Goal: Task Accomplishment & Management: Manage account settings

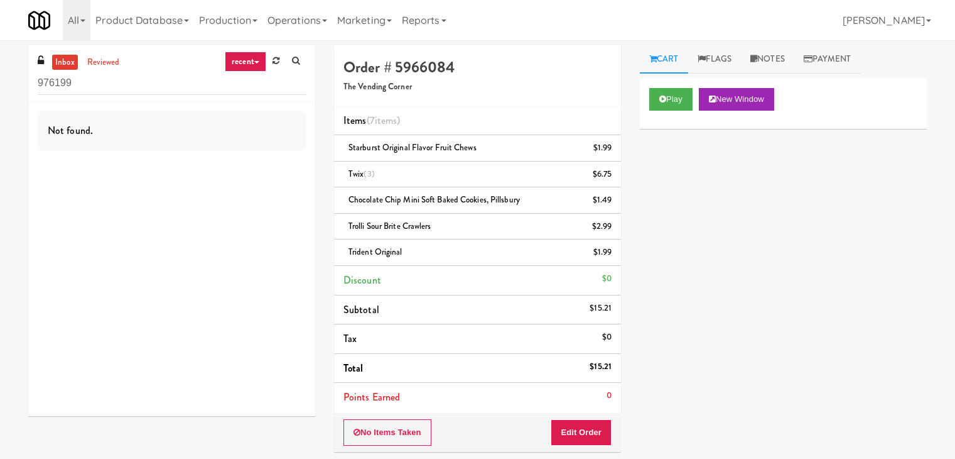
click at [267, 65] on link at bounding box center [275, 61] width 19 height 19
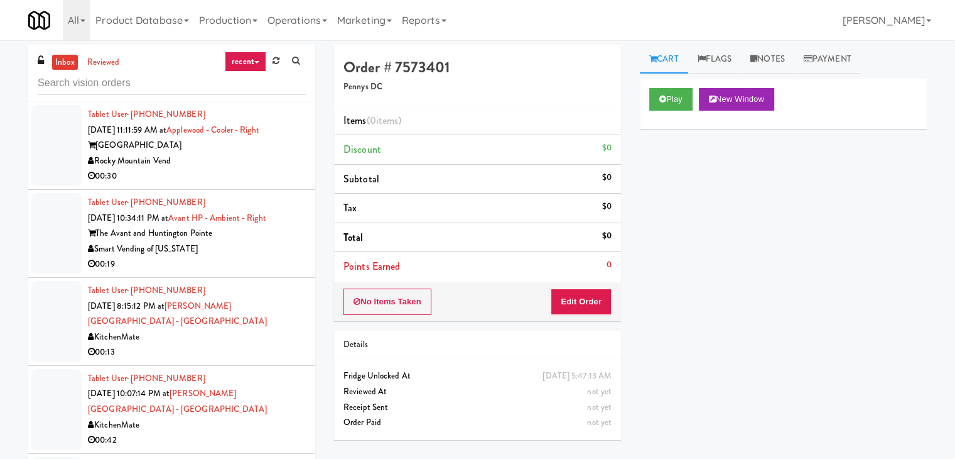
scroll to position [4464, 0]
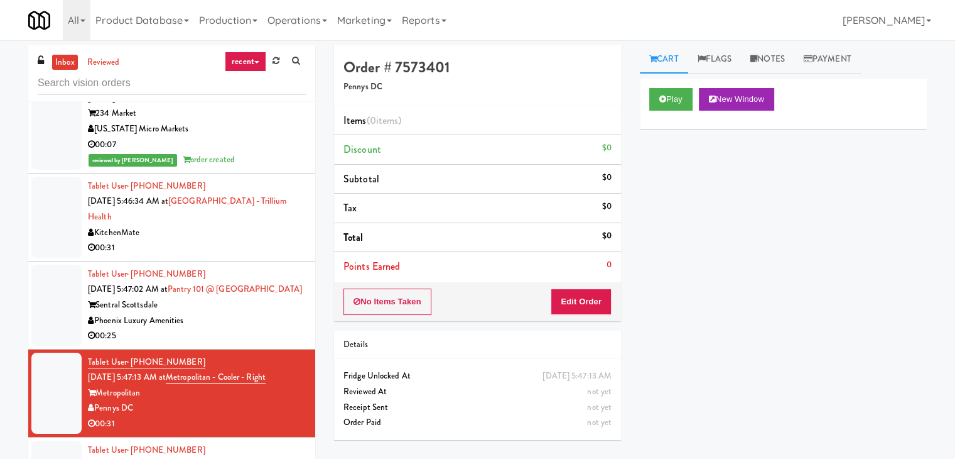
drag, startPoint x: 128, startPoint y: 371, endPoint x: 95, endPoint y: 373, distance: 32.1
click at [95, 400] on div "Pennys DC" at bounding box center [197, 408] width 218 height 16
copy div "Pennys DC"
click at [83, 80] on input "text" at bounding box center [172, 83] width 268 height 23
paste input "Pennys DC"
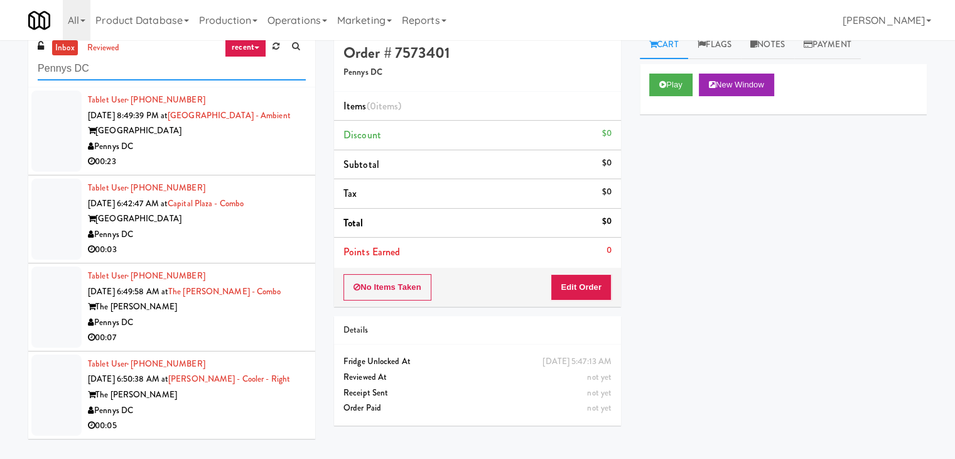
scroll to position [0, 0]
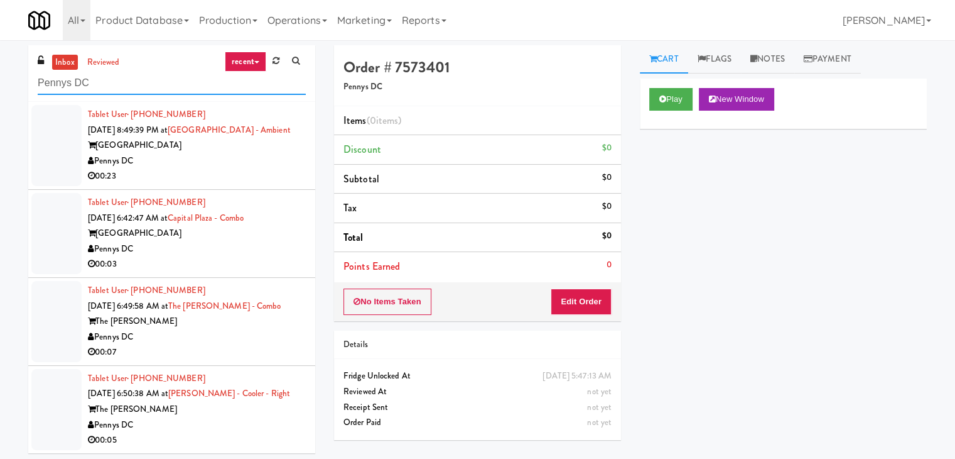
type input "Pennys DC"
click at [251, 166] on div "Pennys DC" at bounding box center [197, 161] width 218 height 16
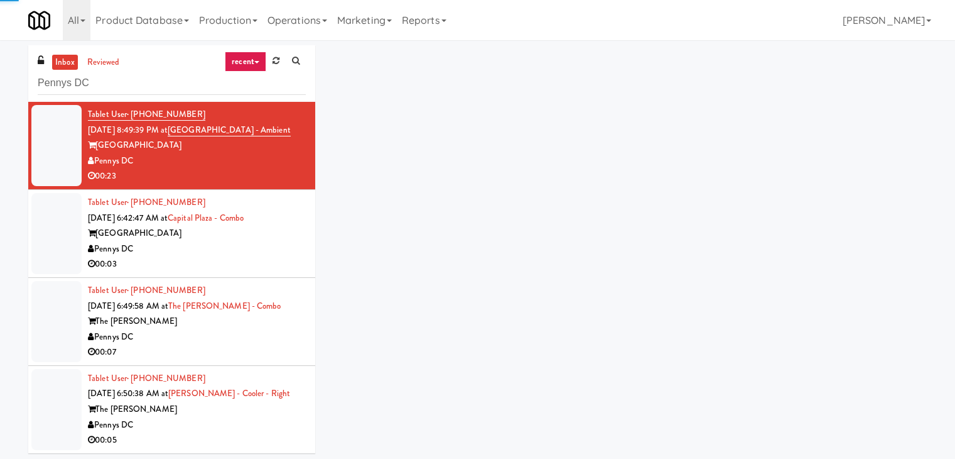
click at [269, 253] on div "Pennys DC" at bounding box center [197, 249] width 218 height 16
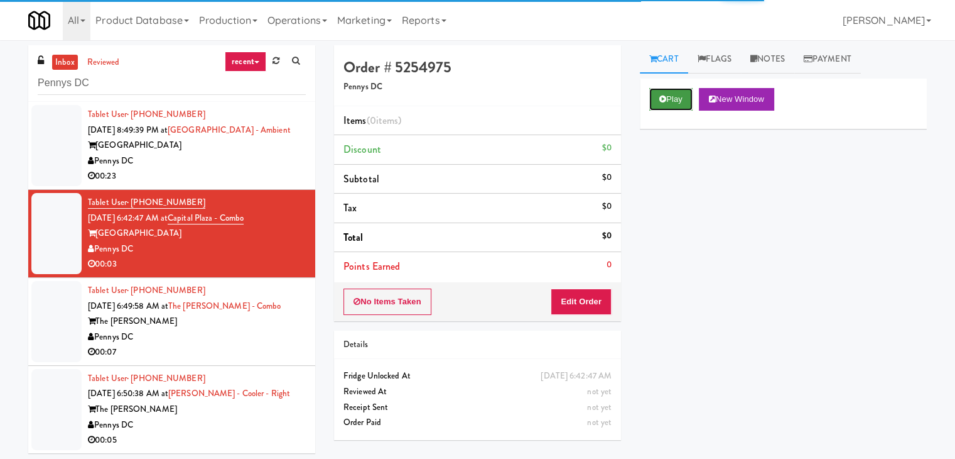
drag, startPoint x: 685, startPoint y: 106, endPoint x: 678, endPoint y: 112, distance: 8.5
click at [685, 107] on button "Play" at bounding box center [671, 99] width 43 height 23
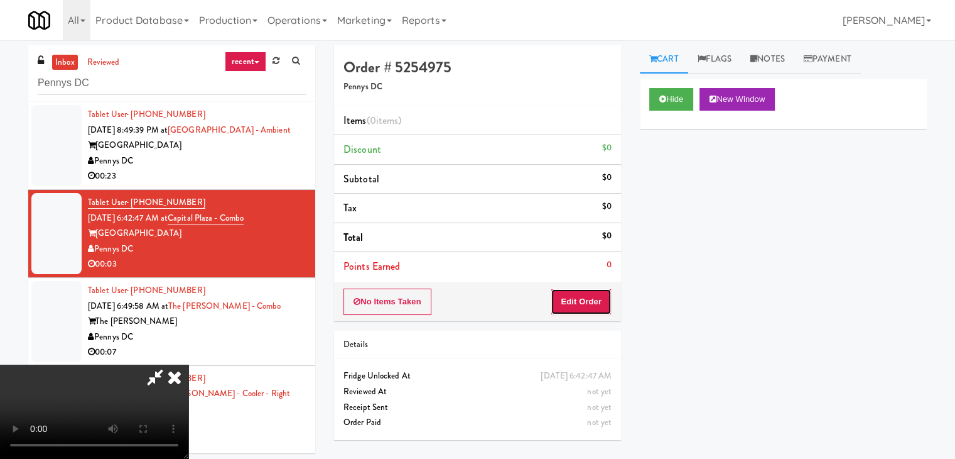
click at [586, 300] on button "Edit Order" at bounding box center [581, 301] width 61 height 26
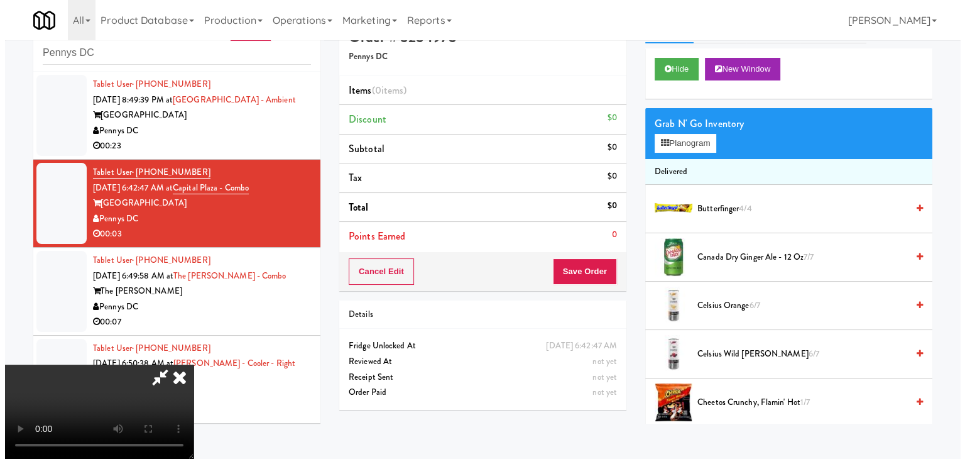
scroll to position [40, 0]
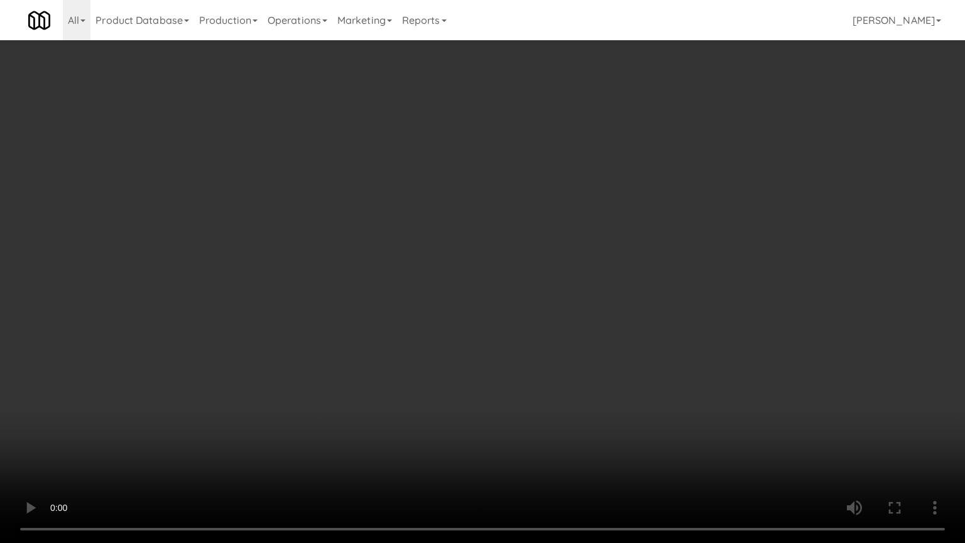
click at [530, 317] on video at bounding box center [482, 271] width 965 height 543
click at [529, 319] on video at bounding box center [482, 271] width 965 height 543
click at [538, 317] on video at bounding box center [482, 271] width 965 height 543
drag, startPoint x: 538, startPoint y: 317, endPoint x: 592, endPoint y: 218, distance: 112.7
click at [553, 303] on video at bounding box center [482, 271] width 965 height 543
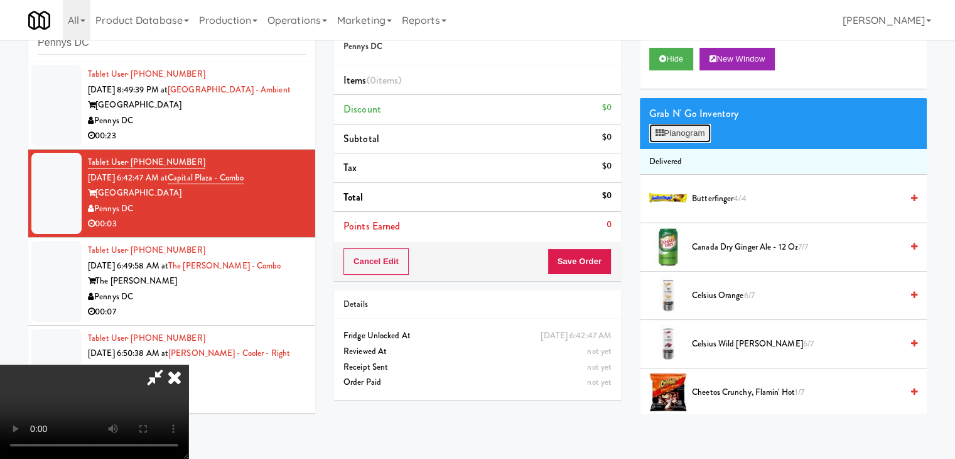
click at [678, 131] on button "Planogram" at bounding box center [681, 133] width 62 height 19
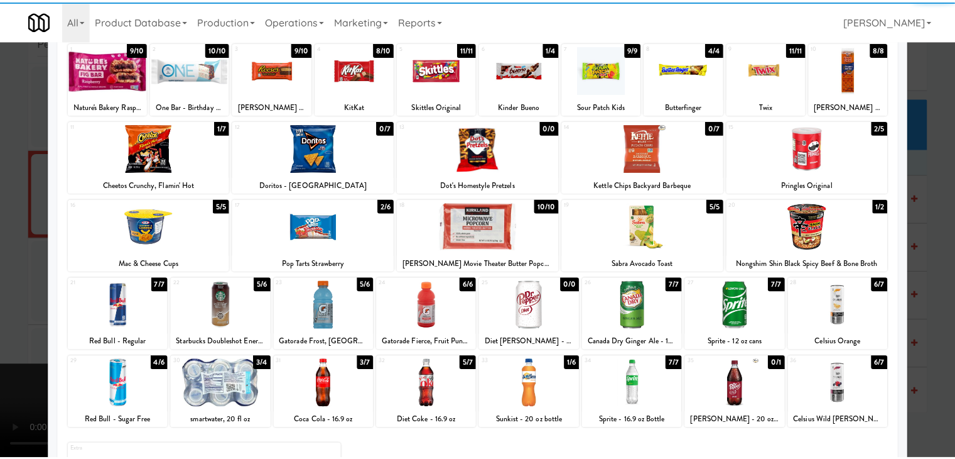
scroll to position [126, 0]
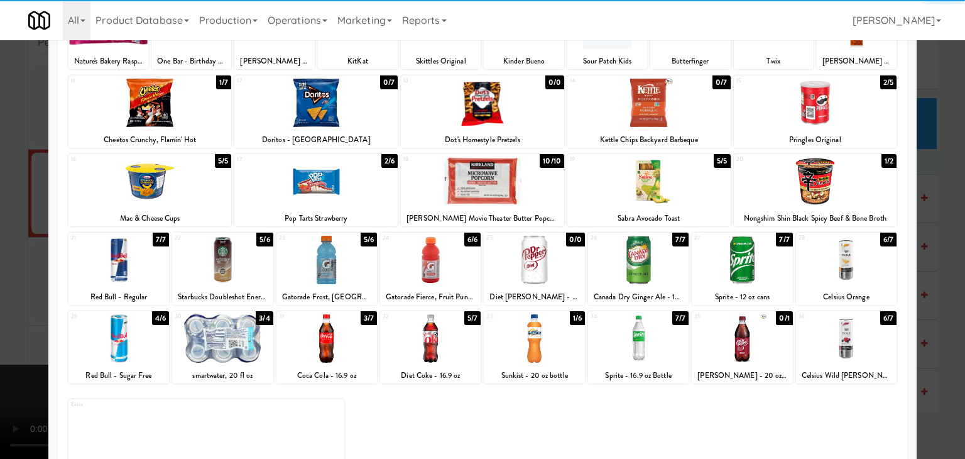
drag, startPoint x: 219, startPoint y: 261, endPoint x: 74, endPoint y: 266, distance: 144.5
click at [219, 261] on div at bounding box center [222, 260] width 101 height 48
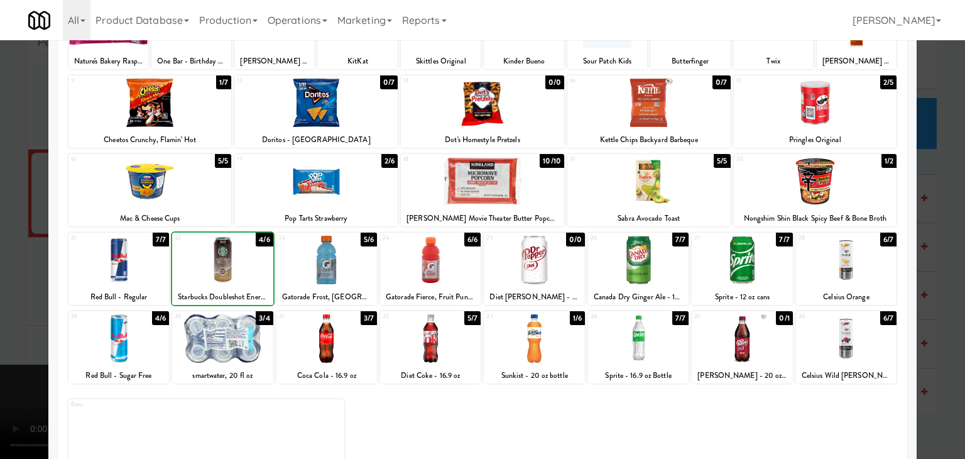
click at [11, 267] on div at bounding box center [482, 229] width 965 height 459
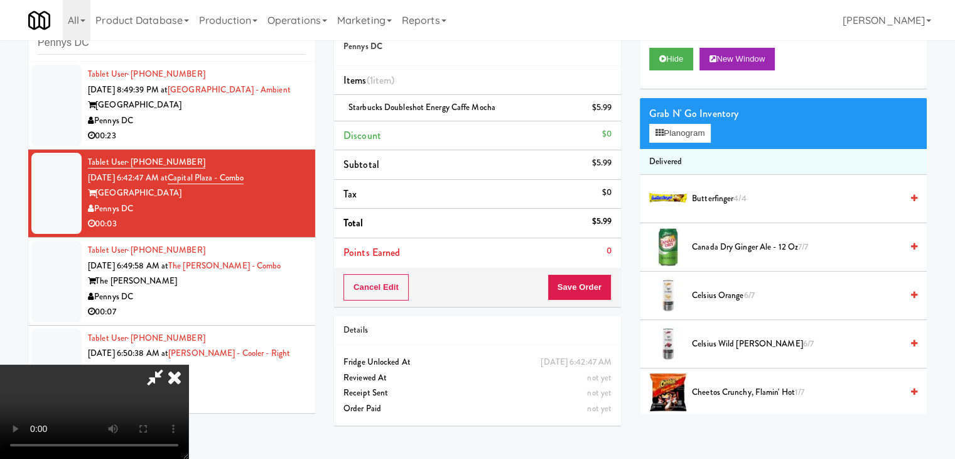
click at [578, 287] on div "Order # 5254975 Pennys DC Items (1 item ) Starbucks Doubleshot Energy Caffe Moc…" at bounding box center [630, 220] width 593 height 430
click at [578, 288] on button "Save Order" at bounding box center [580, 287] width 64 height 26
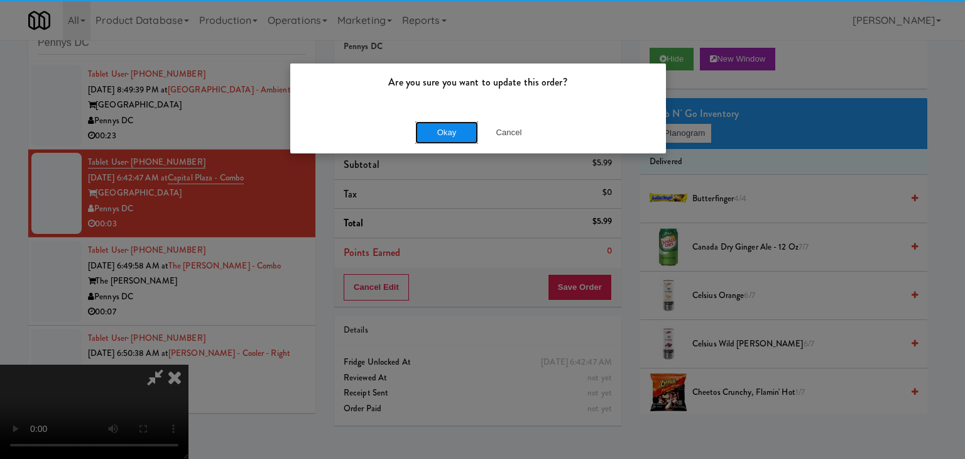
click at [432, 126] on button "Okay" at bounding box center [446, 132] width 63 height 23
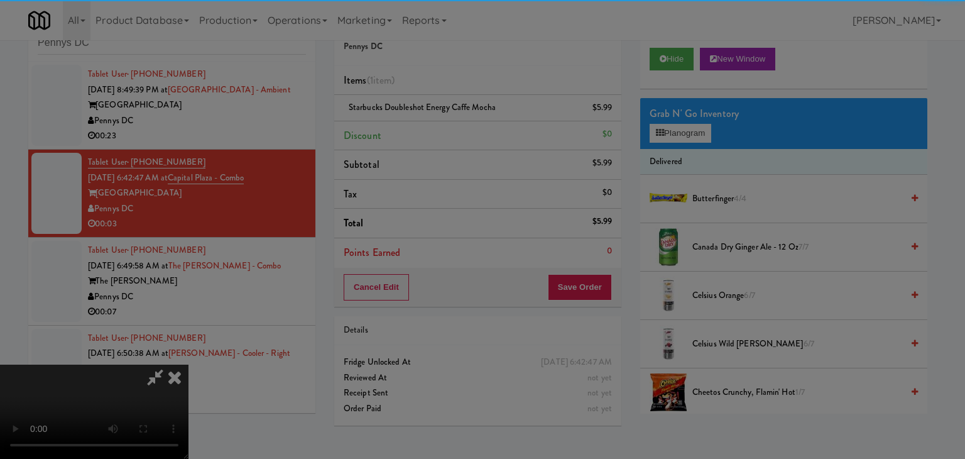
click at [432, 121] on button "Okay" at bounding box center [446, 109] width 63 height 23
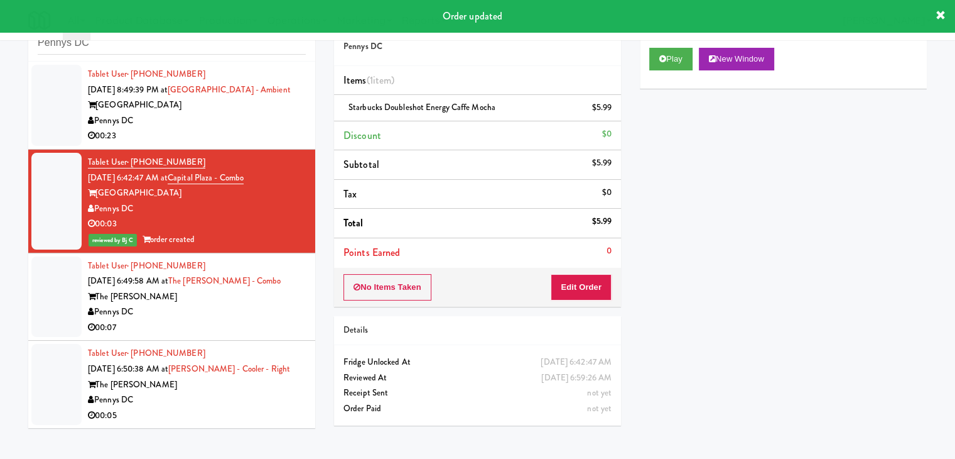
click at [289, 282] on div "Tablet User · (540) 455-2104 [DATE] 6:49:58 AM at The [PERSON_NAME] - Combo The…" at bounding box center [197, 296] width 218 height 77
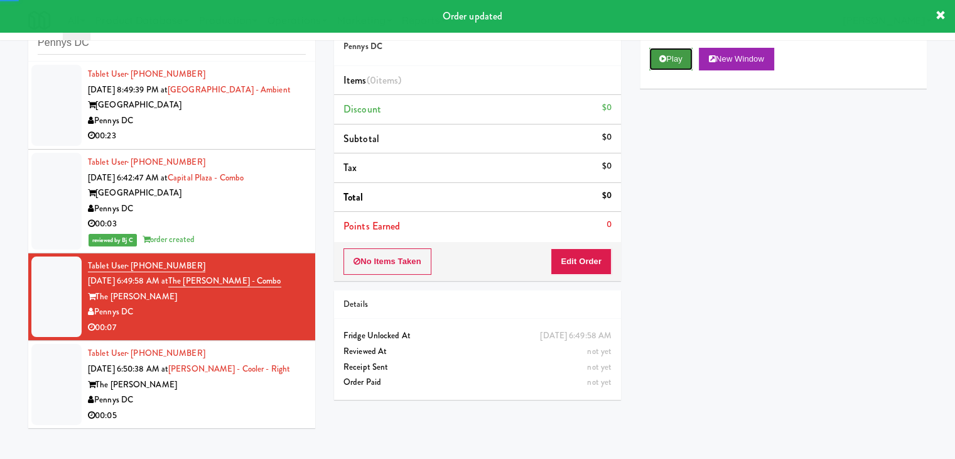
click at [673, 56] on button "Play" at bounding box center [671, 59] width 43 height 23
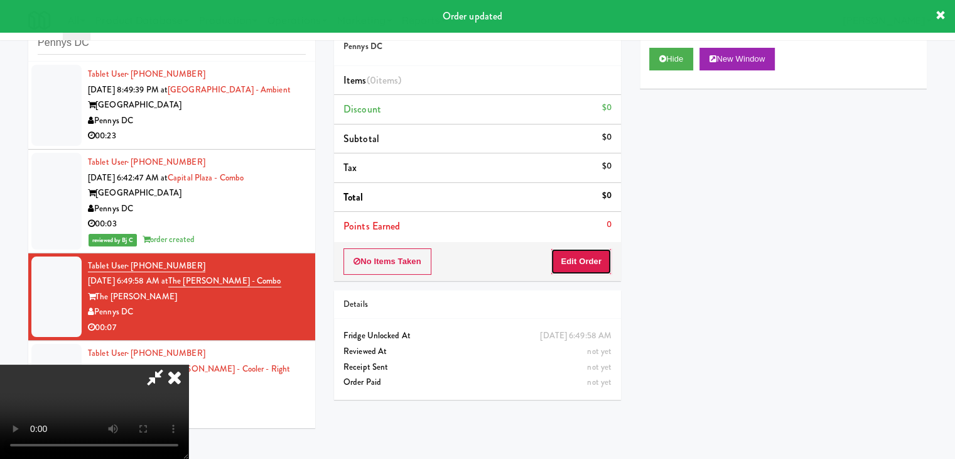
click at [590, 261] on button "Edit Order" at bounding box center [581, 261] width 61 height 26
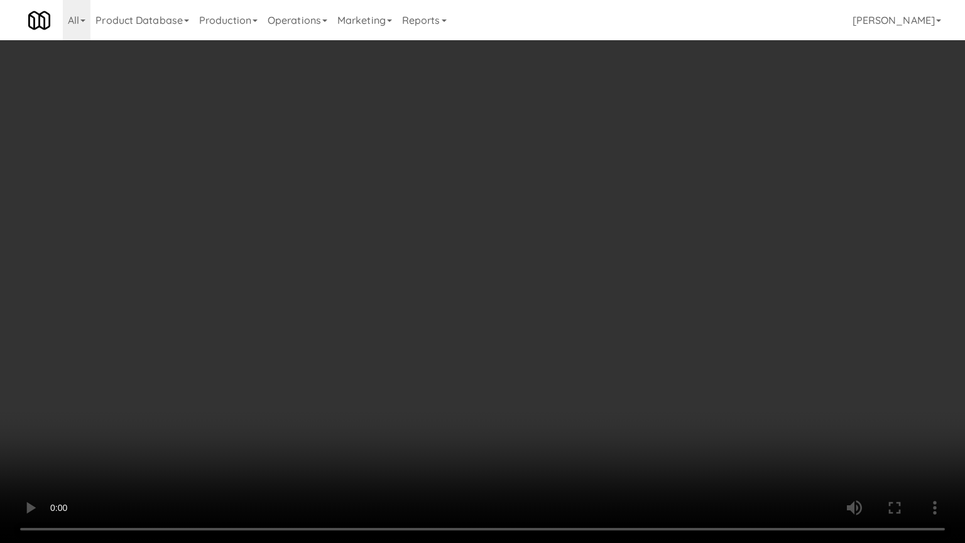
click at [518, 357] on video at bounding box center [482, 271] width 965 height 543
click at [515, 359] on video at bounding box center [482, 271] width 965 height 543
click at [518, 359] on video at bounding box center [482, 271] width 965 height 543
click at [523, 359] on video at bounding box center [482, 271] width 965 height 543
click at [516, 361] on video at bounding box center [482, 271] width 965 height 543
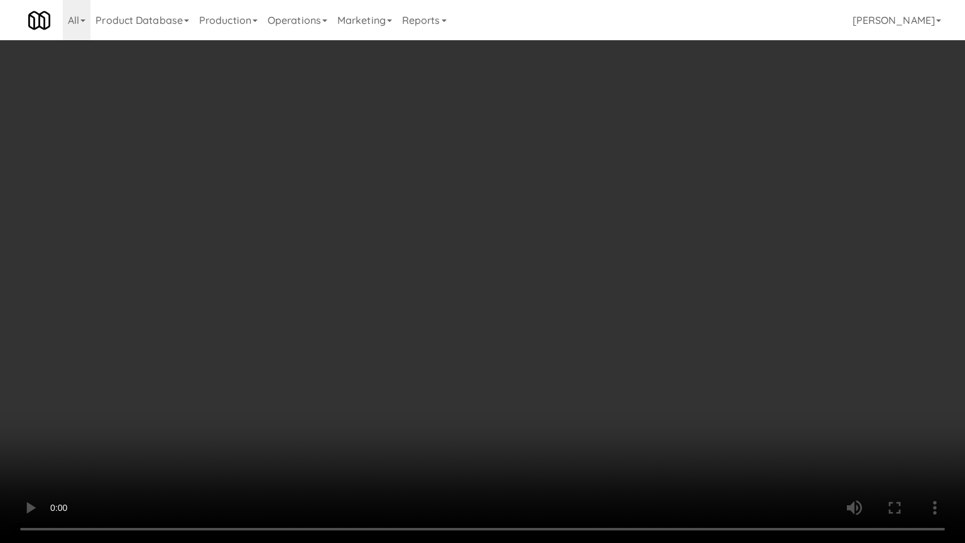
click at [516, 361] on video at bounding box center [482, 271] width 965 height 543
click at [526, 359] on video at bounding box center [482, 271] width 965 height 543
click at [528, 352] on video at bounding box center [482, 271] width 965 height 543
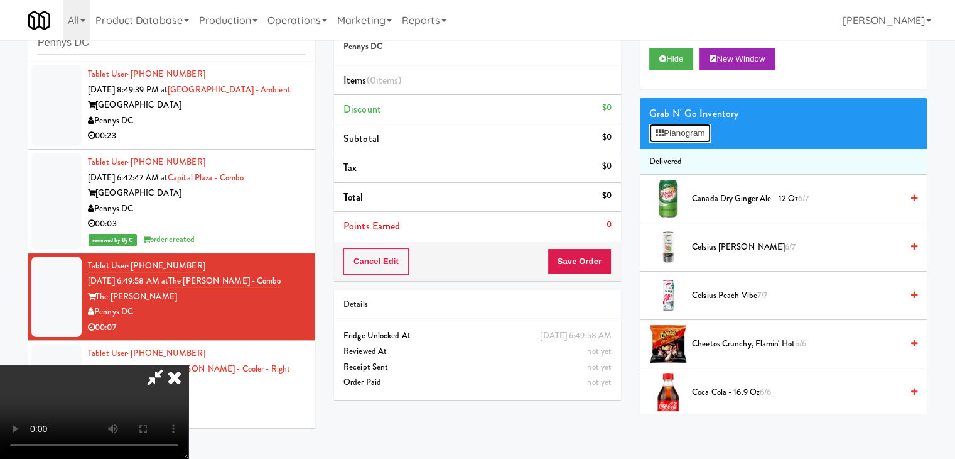
click at [676, 130] on button "Planogram" at bounding box center [681, 133] width 62 height 19
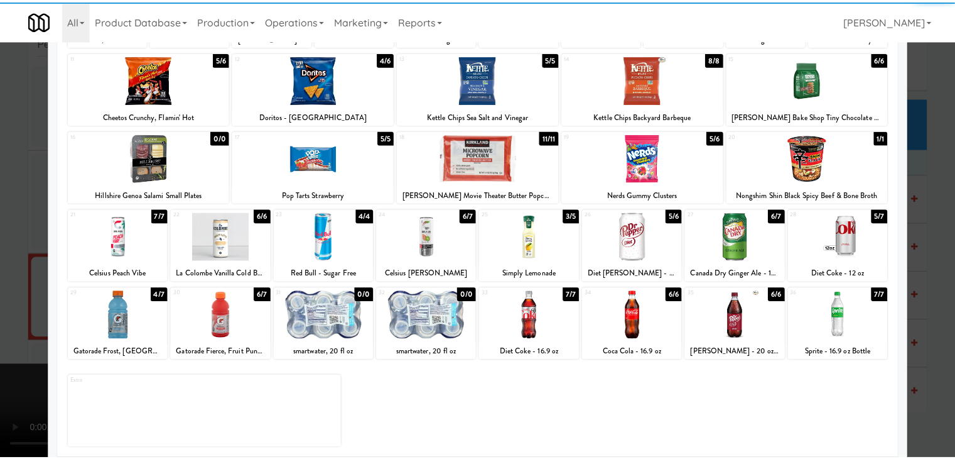
scroll to position [158, 0]
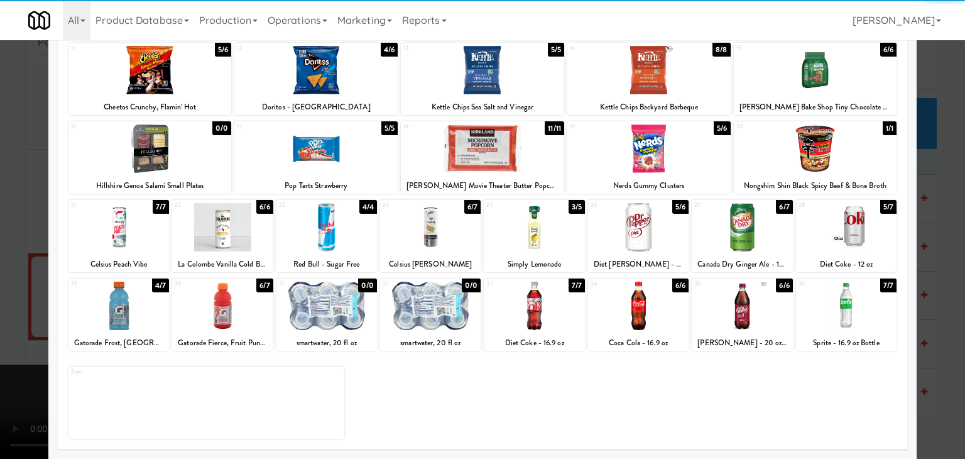
click at [418, 236] on div at bounding box center [430, 227] width 101 height 48
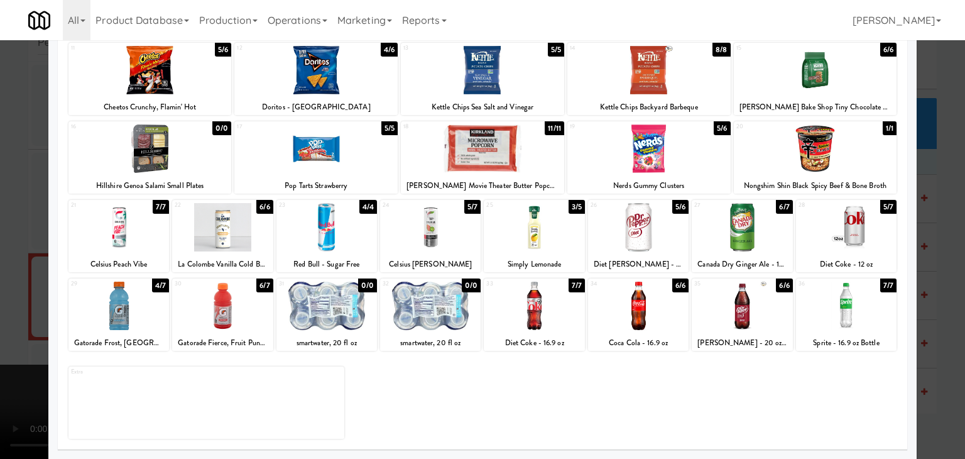
drag, startPoint x: 0, startPoint y: 267, endPoint x: 168, endPoint y: 288, distance: 169.6
click at [3, 267] on div at bounding box center [482, 229] width 965 height 459
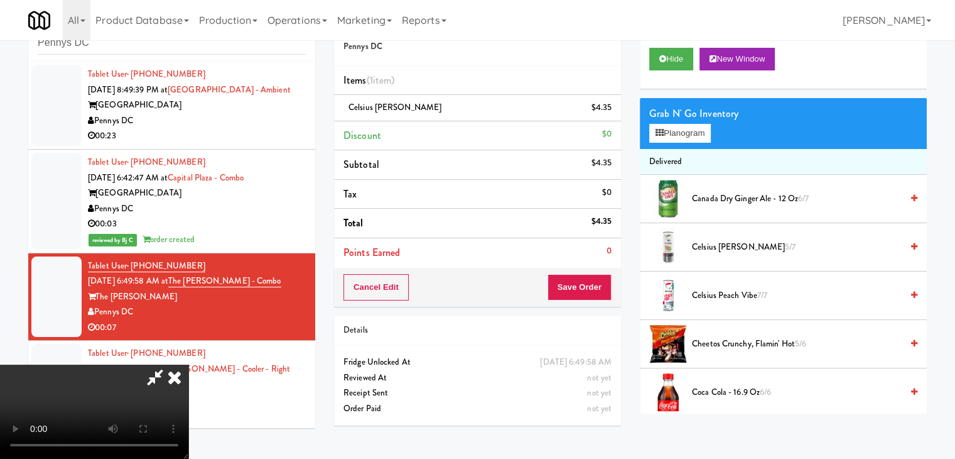
click at [188, 364] on video at bounding box center [94, 411] width 188 height 94
click at [584, 295] on button "Save Order" at bounding box center [580, 287] width 64 height 26
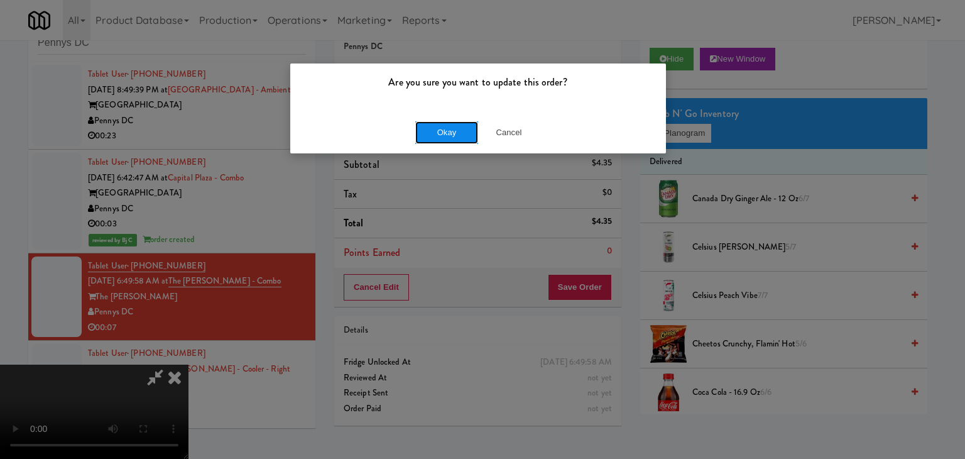
click at [449, 134] on button "Okay" at bounding box center [446, 132] width 63 height 23
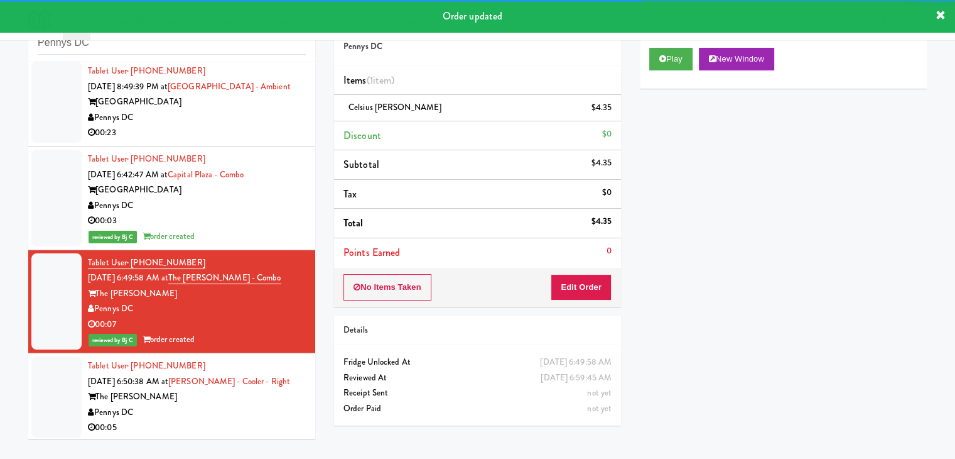
scroll to position [5, 0]
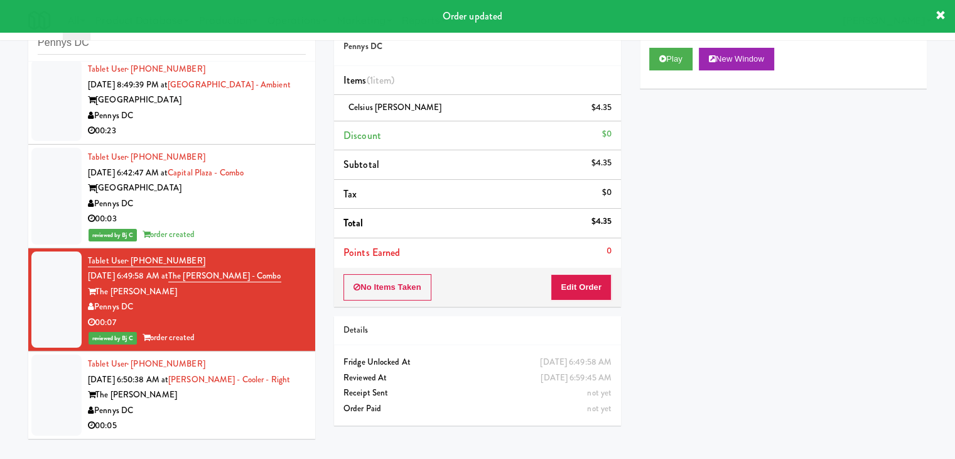
click at [267, 415] on div "Pennys DC" at bounding box center [197, 411] width 218 height 16
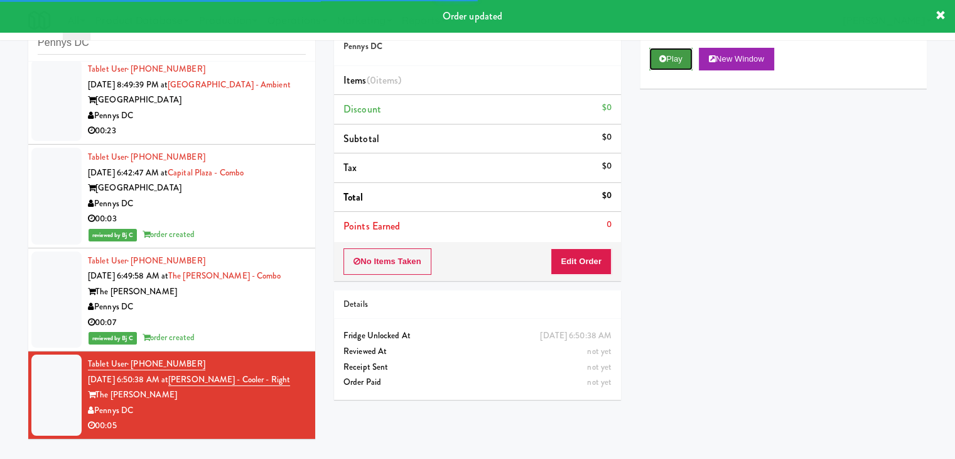
click at [663, 61] on icon at bounding box center [663, 59] width 7 height 8
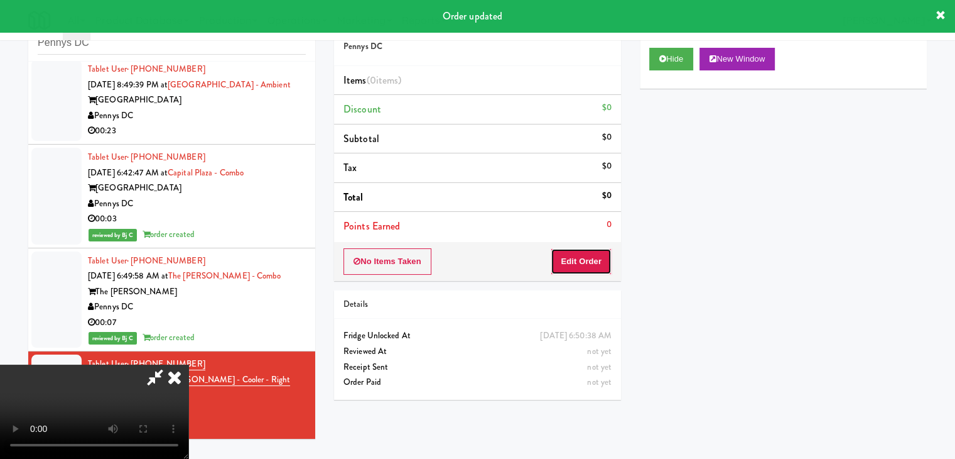
click at [576, 259] on button "Edit Order" at bounding box center [581, 261] width 61 height 26
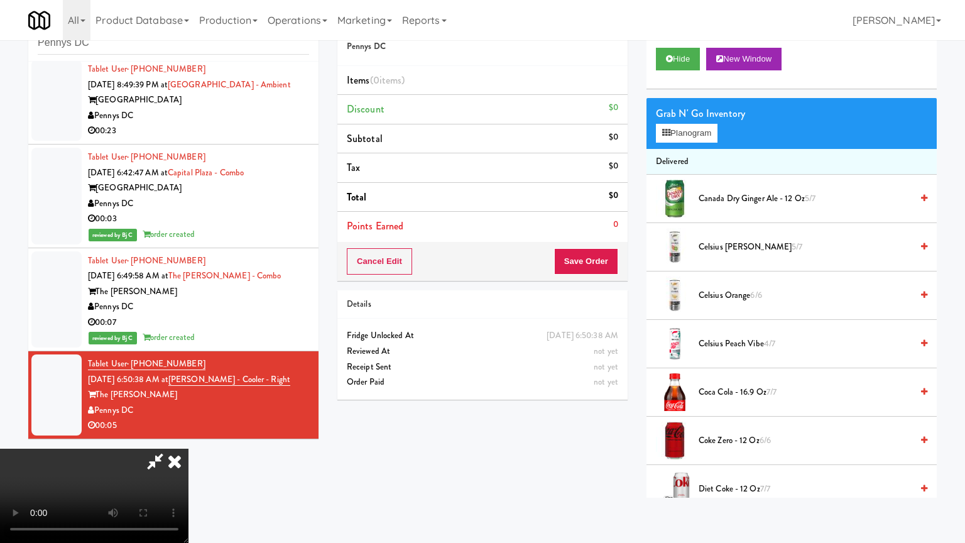
click at [188, 449] on video at bounding box center [94, 496] width 188 height 94
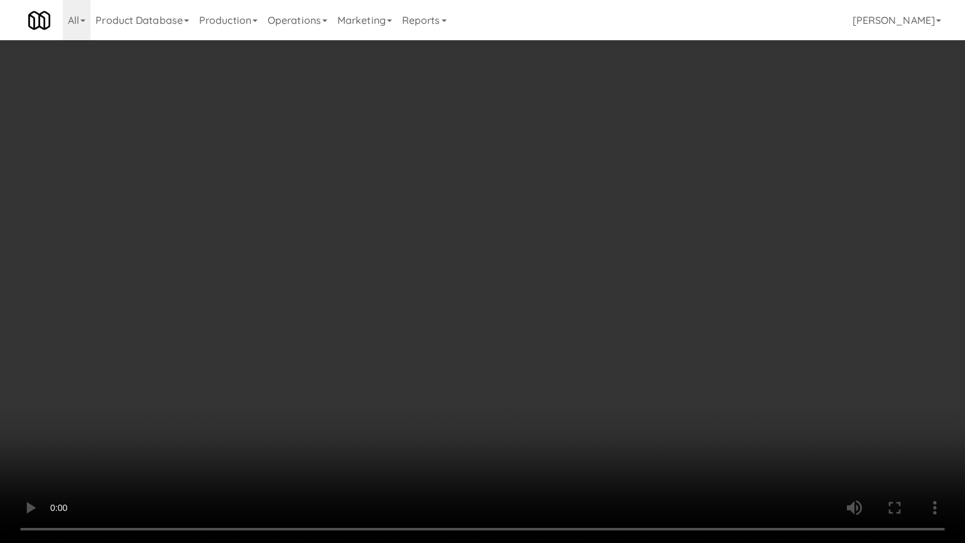
click at [565, 354] on video at bounding box center [482, 271] width 965 height 543
click at [570, 356] on video at bounding box center [482, 271] width 965 height 543
click at [569, 356] on video at bounding box center [482, 271] width 965 height 543
drag, startPoint x: 578, startPoint y: 356, endPoint x: 588, endPoint y: 342, distance: 16.6
click at [578, 355] on video at bounding box center [482, 271] width 965 height 543
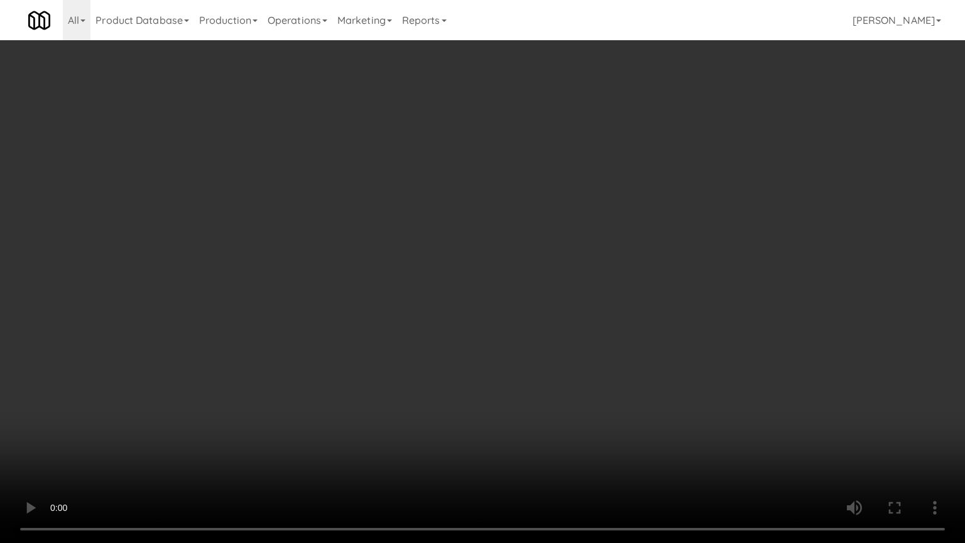
click at [587, 343] on video at bounding box center [482, 271] width 965 height 543
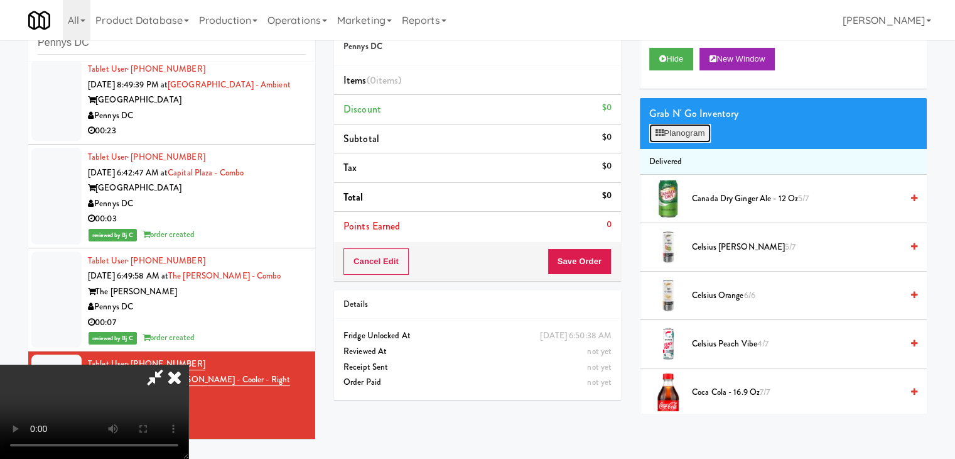
click at [704, 131] on button "Planogram" at bounding box center [681, 133] width 62 height 19
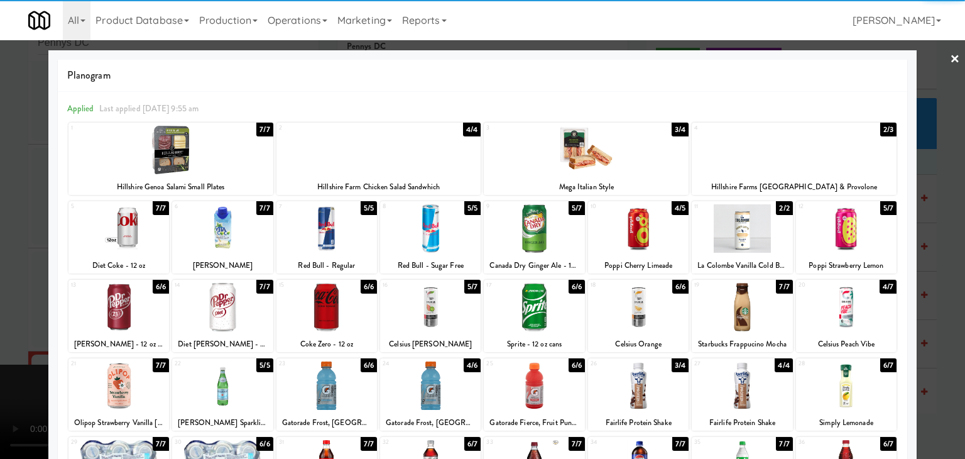
drag, startPoint x: 850, startPoint y: 305, endPoint x: 868, endPoint y: 307, distance: 17.8
click at [856, 307] on div at bounding box center [846, 307] width 101 height 48
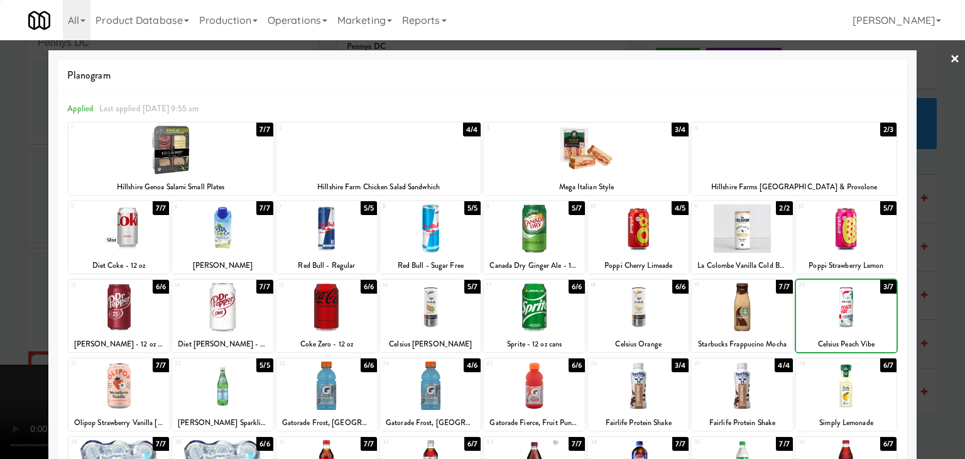
drag, startPoint x: 943, startPoint y: 311, endPoint x: 754, endPoint y: 308, distance: 189.1
click at [942, 311] on div at bounding box center [482, 229] width 965 height 459
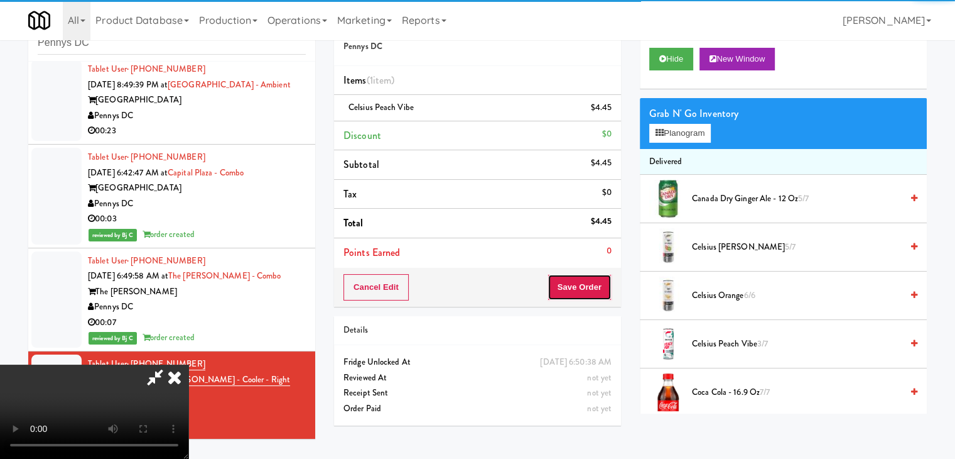
click at [598, 288] on button "Save Order" at bounding box center [580, 287] width 64 height 26
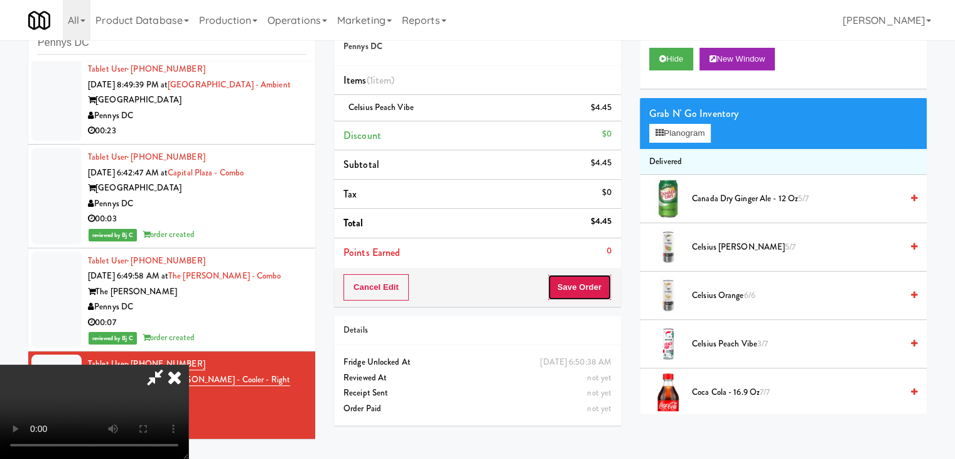
click at [598, 288] on button "Save Order" at bounding box center [580, 287] width 64 height 26
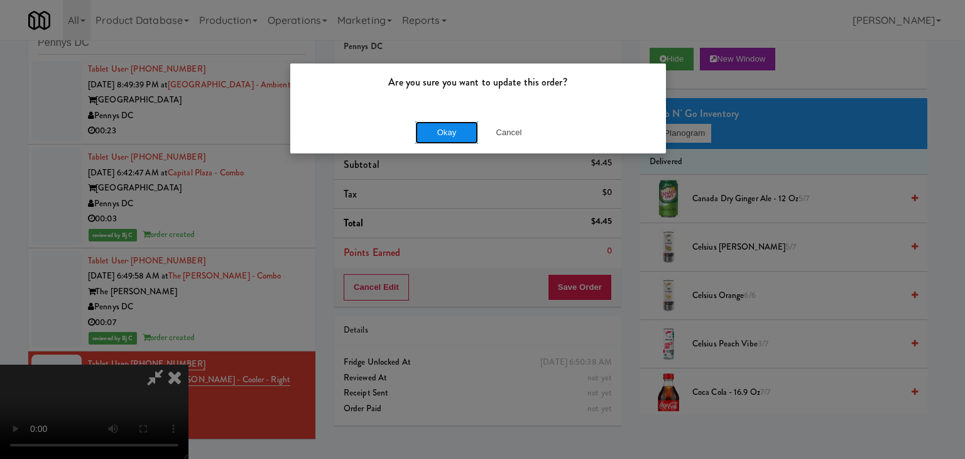
click at [454, 136] on button "Okay" at bounding box center [446, 132] width 63 height 23
